Goal: Use online tool/utility: Utilize a website feature to perform a specific function

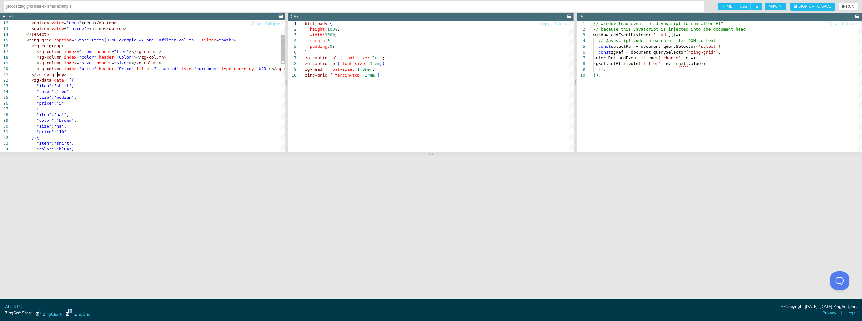
click at [88, 75] on div "< option value = "menu" > menu </ option > < option value = "inline" > inline <…" at bounding box center [151, 250] width 269 height 586
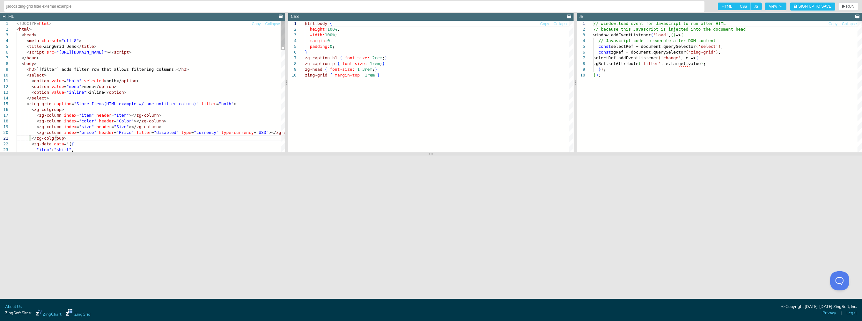
type textarea "<option value="both" selected>both</option> <option value="menu">menu</option> …"
click at [71, 111] on div "< zg-column index = "color" header = "Color" ></ zg-column > < zg-column index …" at bounding box center [151, 314] width 269 height 586
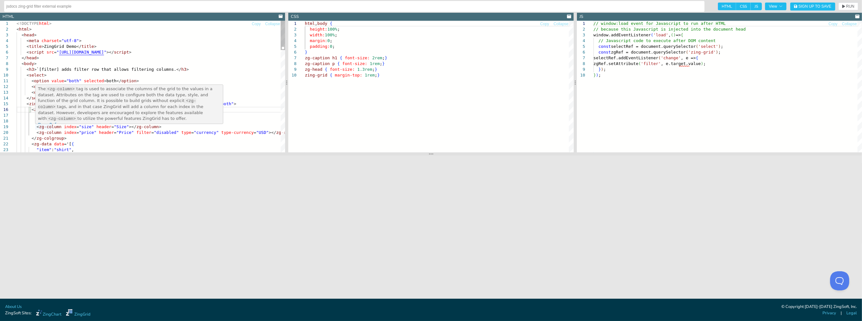
click at [75, 127] on div "< zg-column index = "color" header = "Color" ></ zg-column > < zg-column index …" at bounding box center [151, 314] width 269 height 586
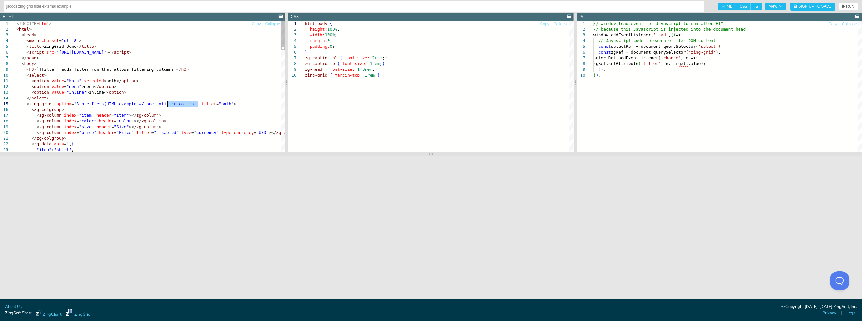
drag, startPoint x: 197, startPoint y: 104, endPoint x: 168, endPoint y: 103, distance: 29.7
click at [168, 103] on div "< zg-column index = "color" header = "Color" ></ zg-column > < zg-column index …" at bounding box center [151, 314] width 269 height 586
type textarea "<option value="both" selected>both</option> <option value="menu">menu</option> …"
drag, startPoint x: 113, startPoint y: 133, endPoint x: 148, endPoint y: 134, distance: 35.4
click at [148, 134] on div "<!DOCTYPE html > < html > < head > < meta charset = "utf-8" > < title > ZingGri…" at bounding box center [151, 314] width 269 height 586
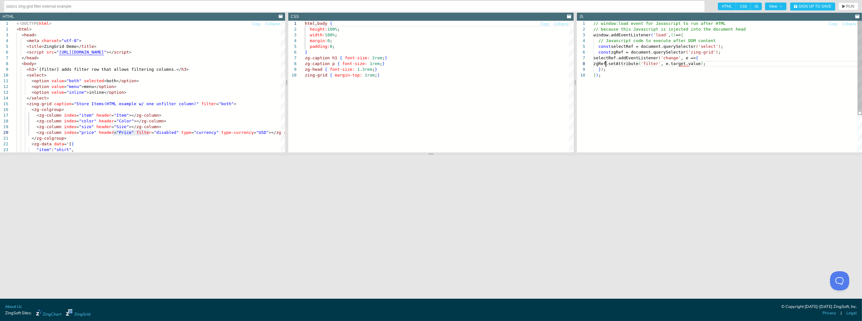
click at [607, 66] on div "// window:load event for Javascript to run after H TML // because this Javascri…" at bounding box center [728, 112] width 269 height 183
drag, startPoint x: 608, startPoint y: 69, endPoint x: 582, endPoint y: 47, distance: 34.4
click at [594, 47] on div "// window:load event for Javascript to run after H TML // because this Javascri…" at bounding box center [728, 112] width 269 height 183
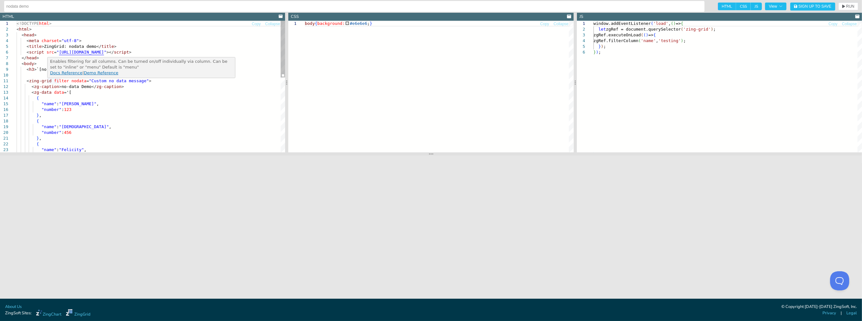
type textarea "<zing-grid filter nodata="Custom no data message"> <zg-caption>no-data Demo</zg…"
drag, startPoint x: 62, startPoint y: 81, endPoint x: 126, endPoint y: 81, distance: 64.5
click at [126, 81] on div "< zg-caption > no-data Demo </ zg-caption > < zg-data data = '[ { "name" : "[PE…" at bounding box center [151, 173] width 269 height 304
